Goal: Task Accomplishment & Management: Manage account settings

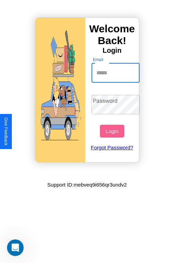
click at [116, 73] on input "Email" at bounding box center [115, 72] width 48 height 19
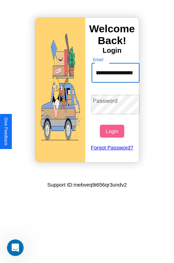
scroll to position [0, 22]
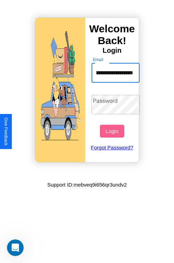
type input "**********"
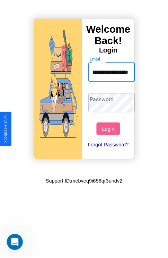
scroll to position [0, 0]
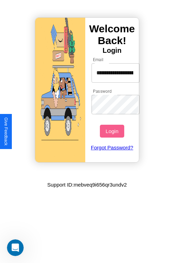
click at [113, 131] on button "Login" at bounding box center [112, 131] width 24 height 13
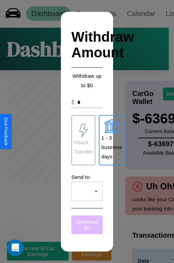
click at [87, 224] on button "Withdraw $ 0" at bounding box center [86, 224] width 31 height 19
